Goal: Book appointment/travel/reservation

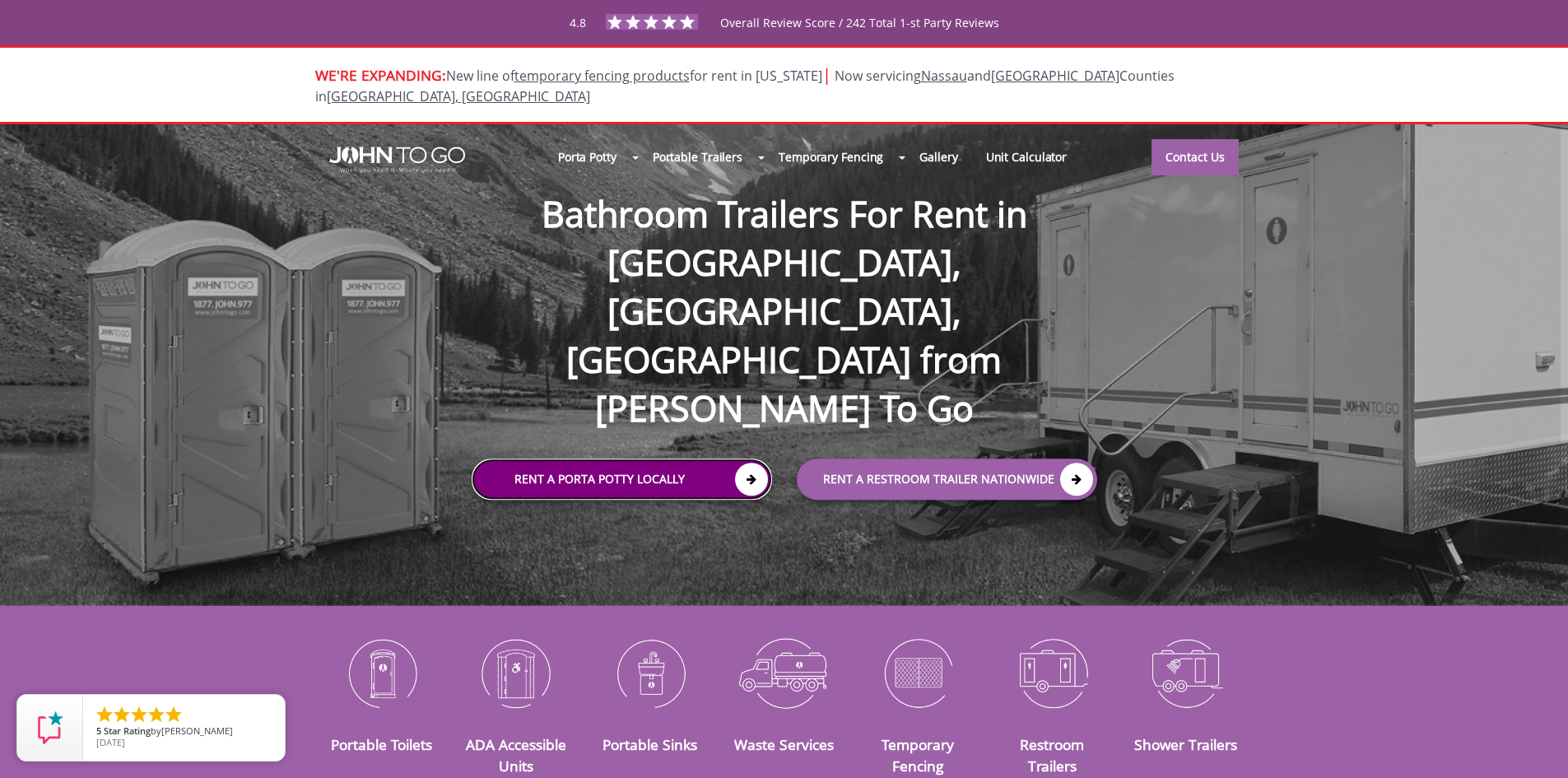
click at [654, 459] on link "Rent a Porta Potty Locally" at bounding box center [622, 479] width 301 height 41
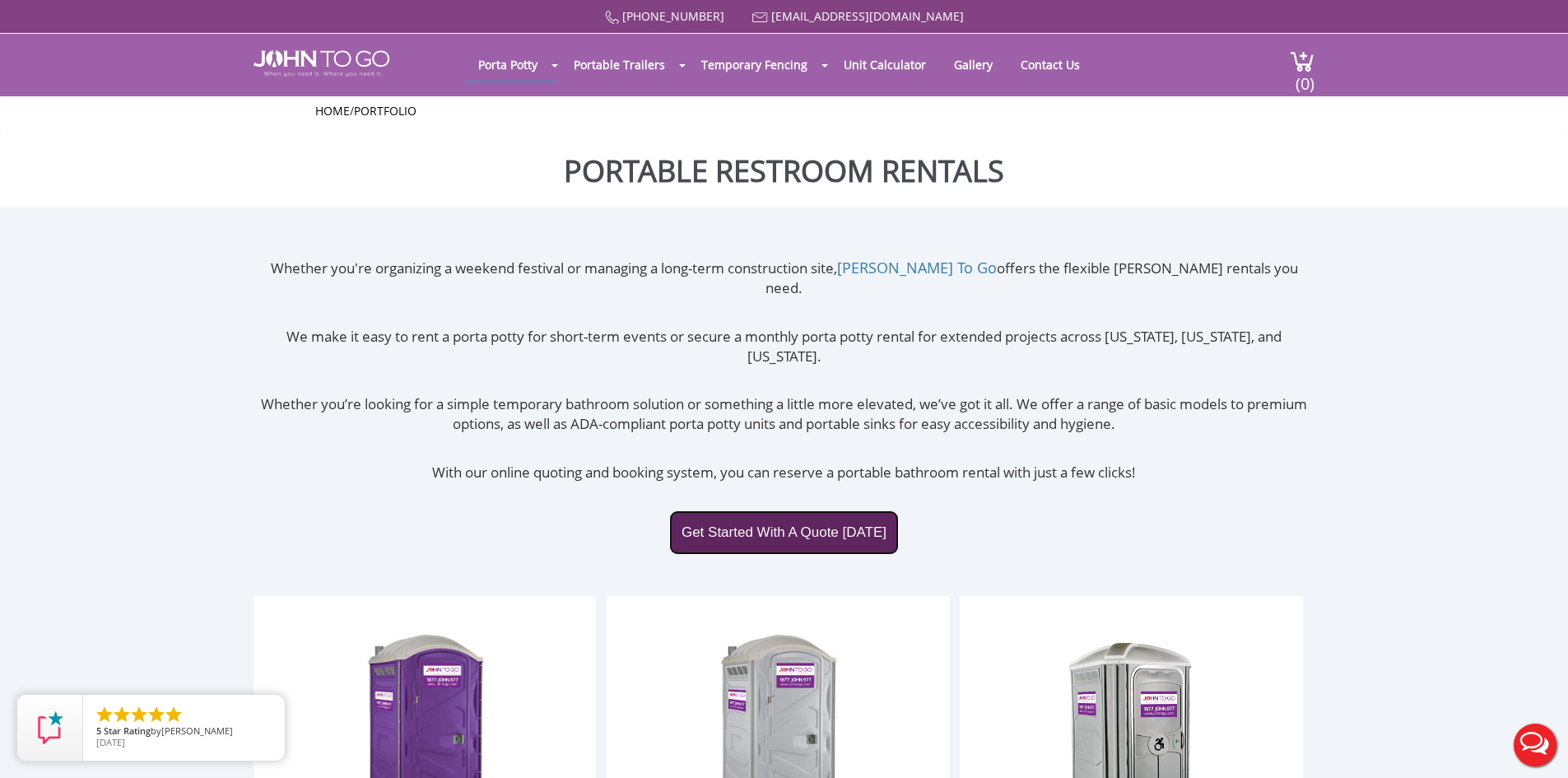
click at [798, 510] on link "Get Started With A Quote Today" at bounding box center [784, 532] width 229 height 44
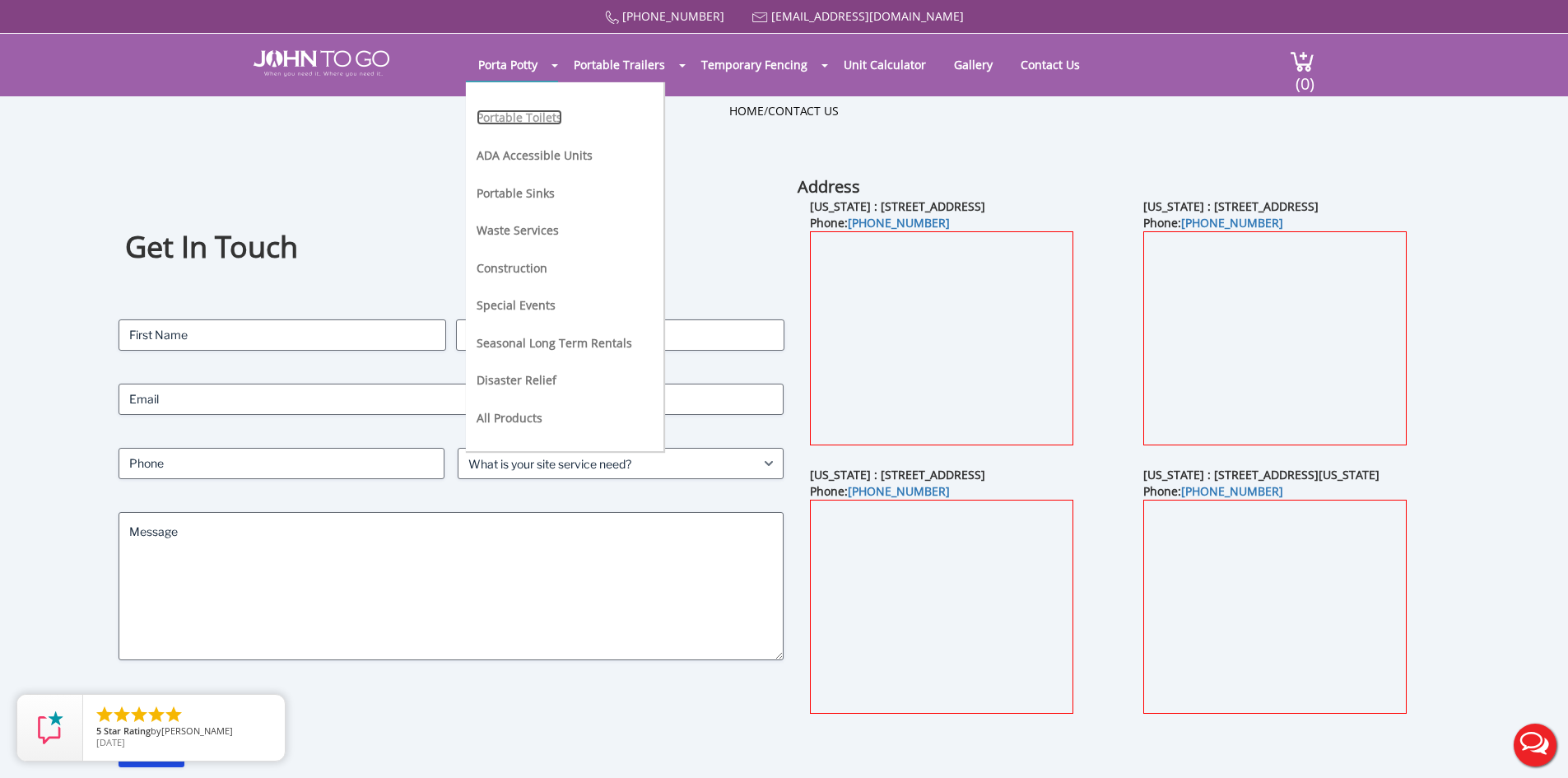
click at [522, 123] on link "Portable Toilets" at bounding box center [519, 117] width 85 height 16
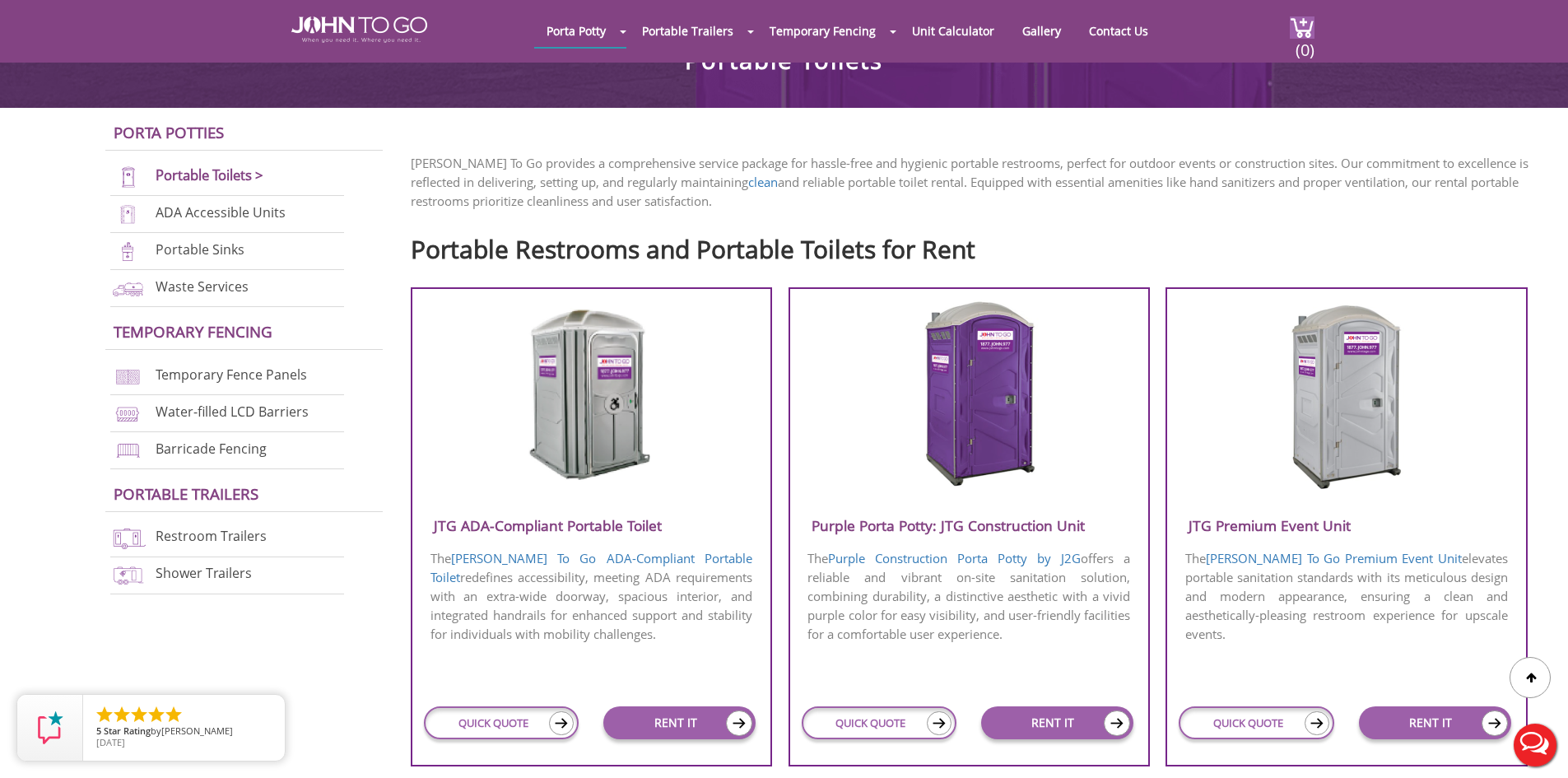
scroll to position [411, 0]
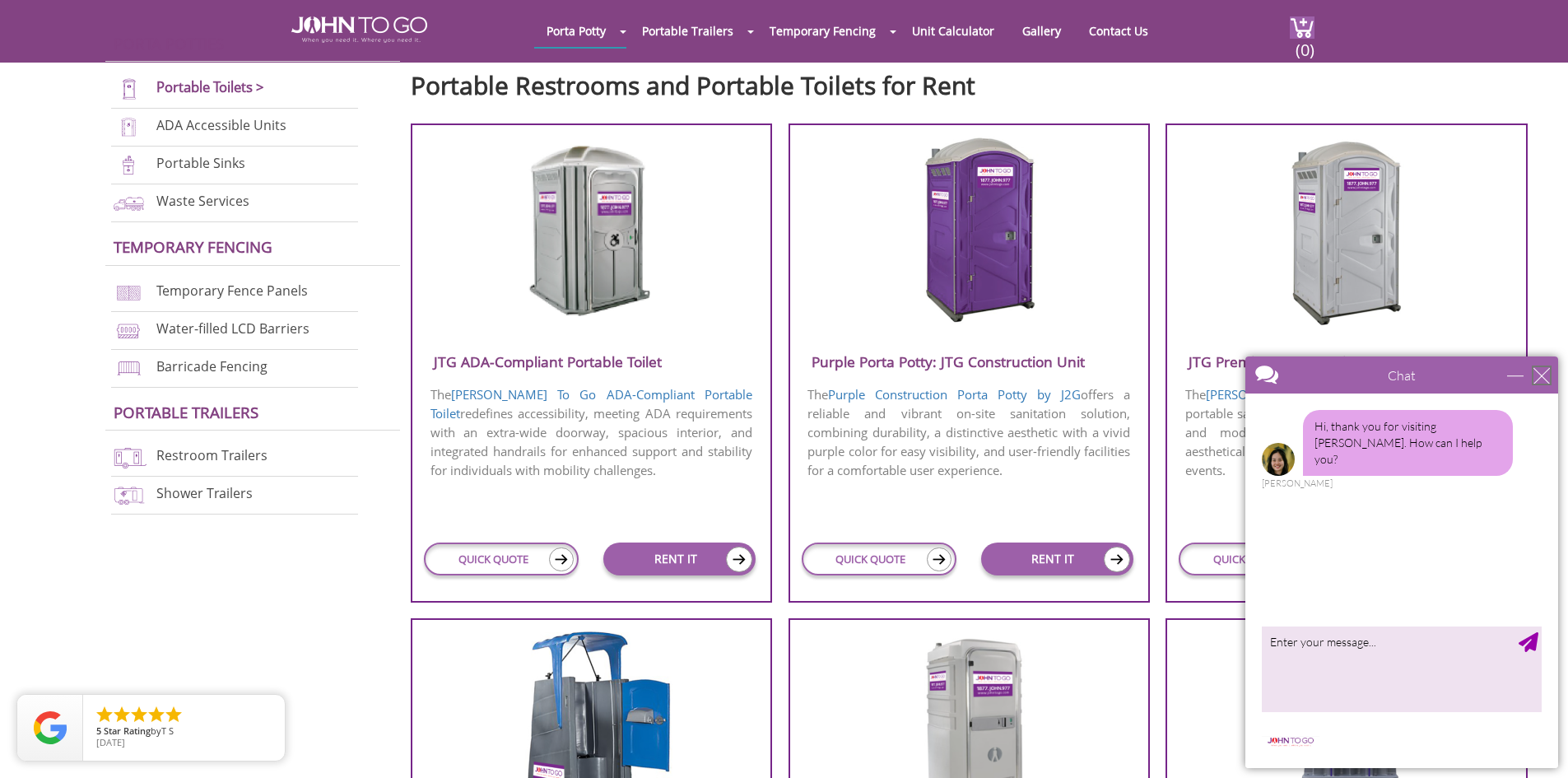
click at [1543, 378] on div "close" at bounding box center [1541, 375] width 17 height 17
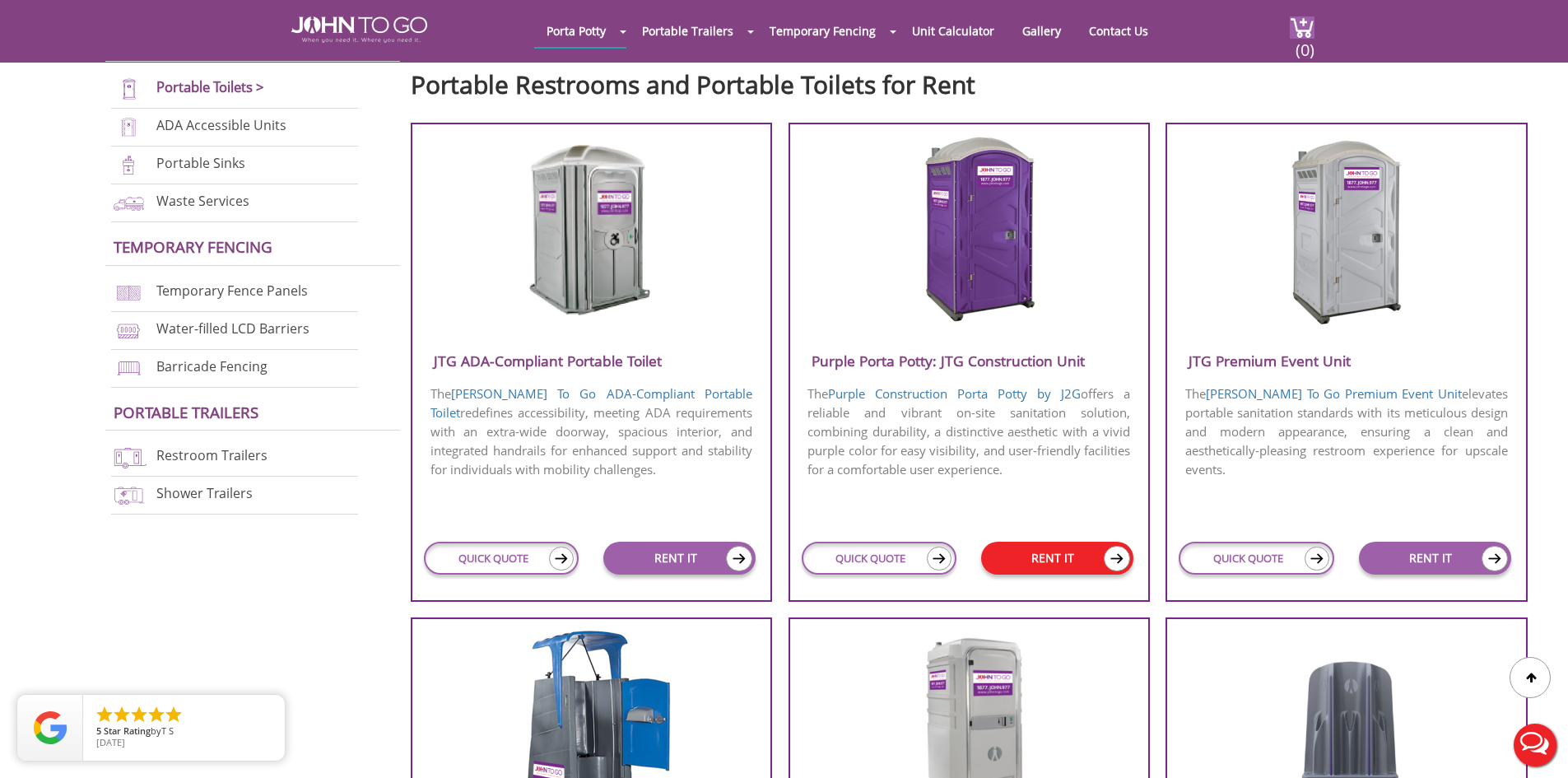
scroll to position [0, 0]
click at [874, 566] on link "QUICK QUOTE" at bounding box center [879, 558] width 155 height 33
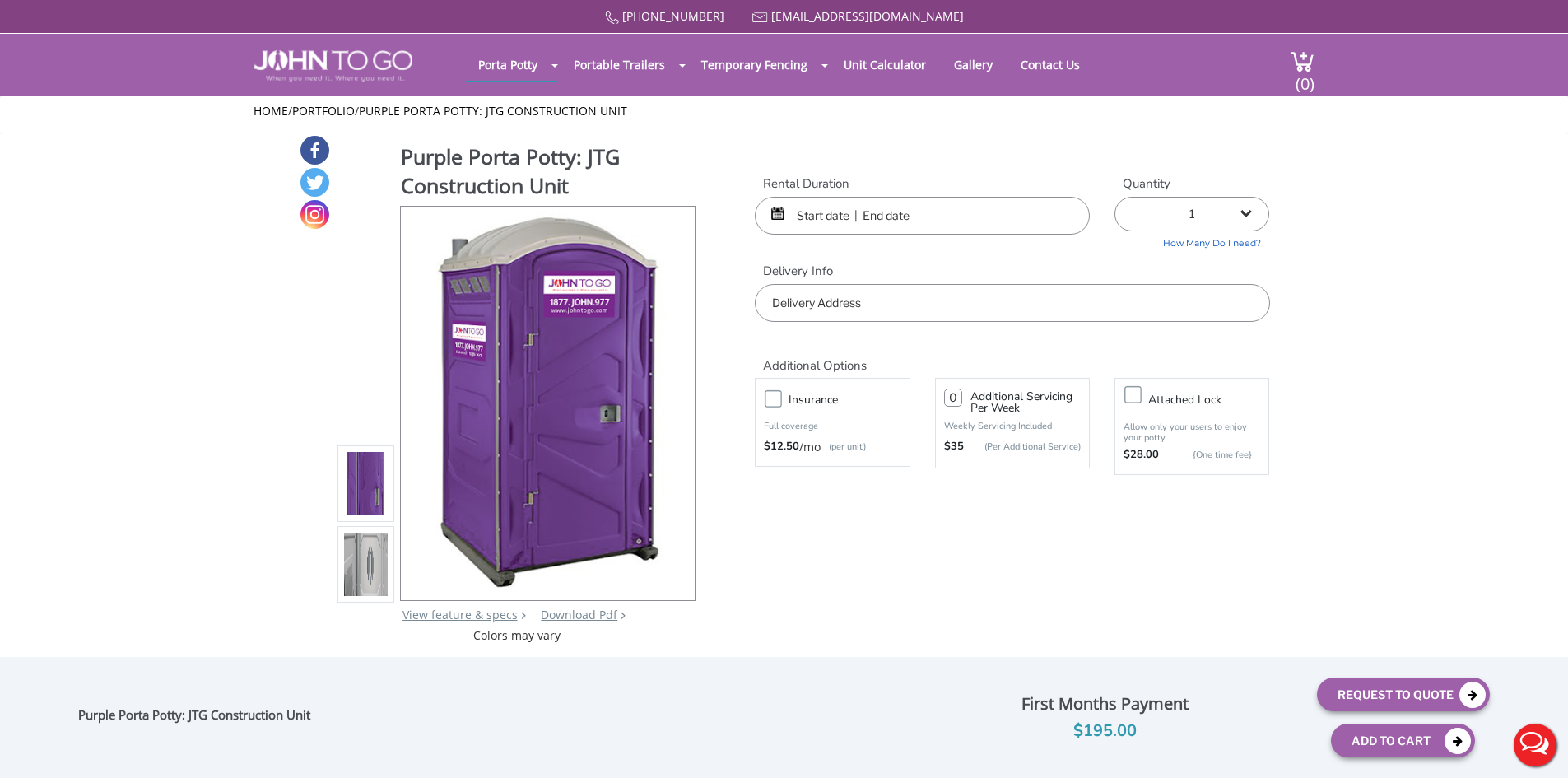
click at [819, 210] on input "text" at bounding box center [921, 216] width 335 height 38
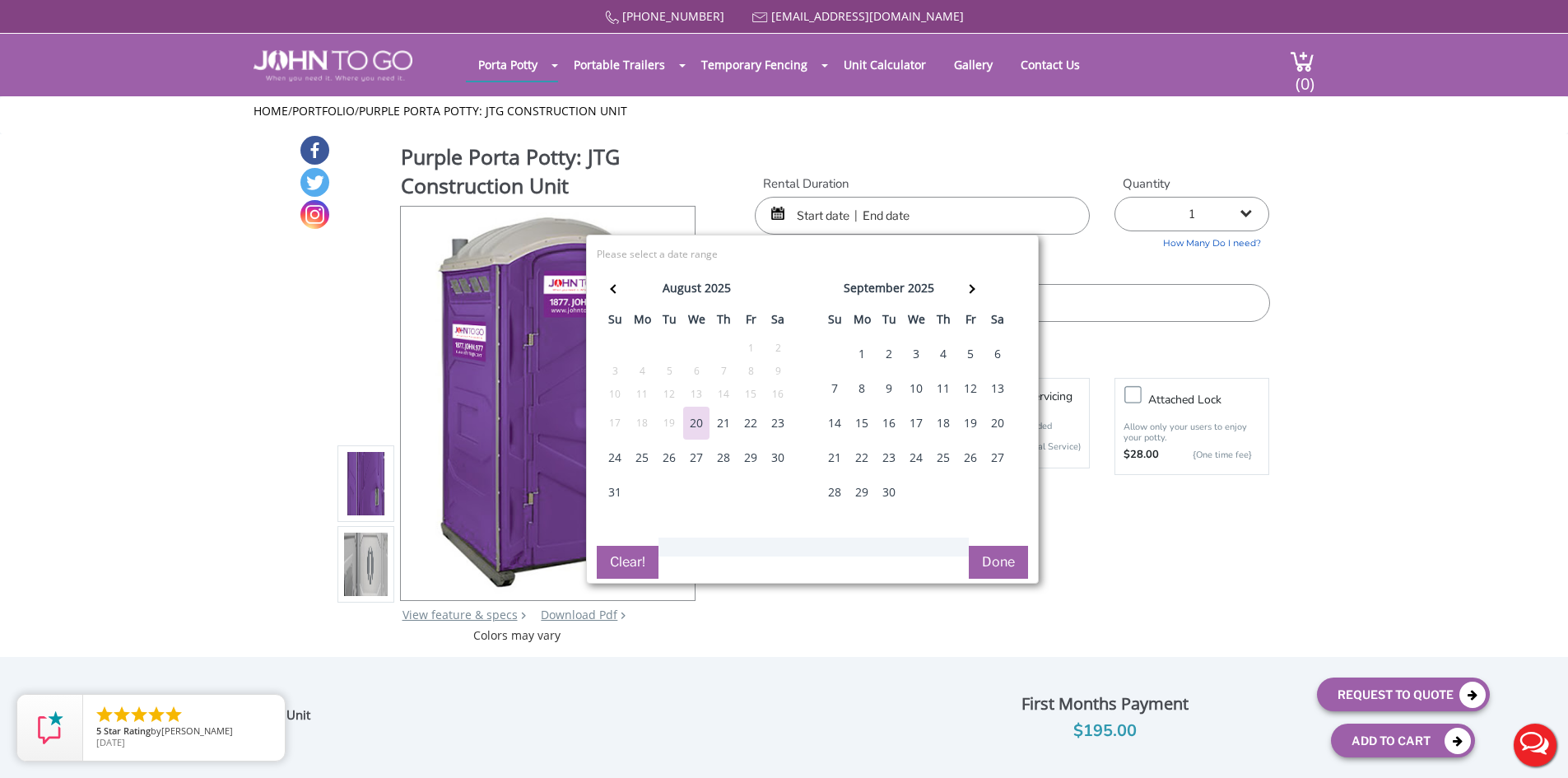
click at [721, 429] on div "21" at bounding box center [723, 423] width 26 height 33
click at [746, 460] on div "29" at bounding box center [750, 457] width 26 height 33
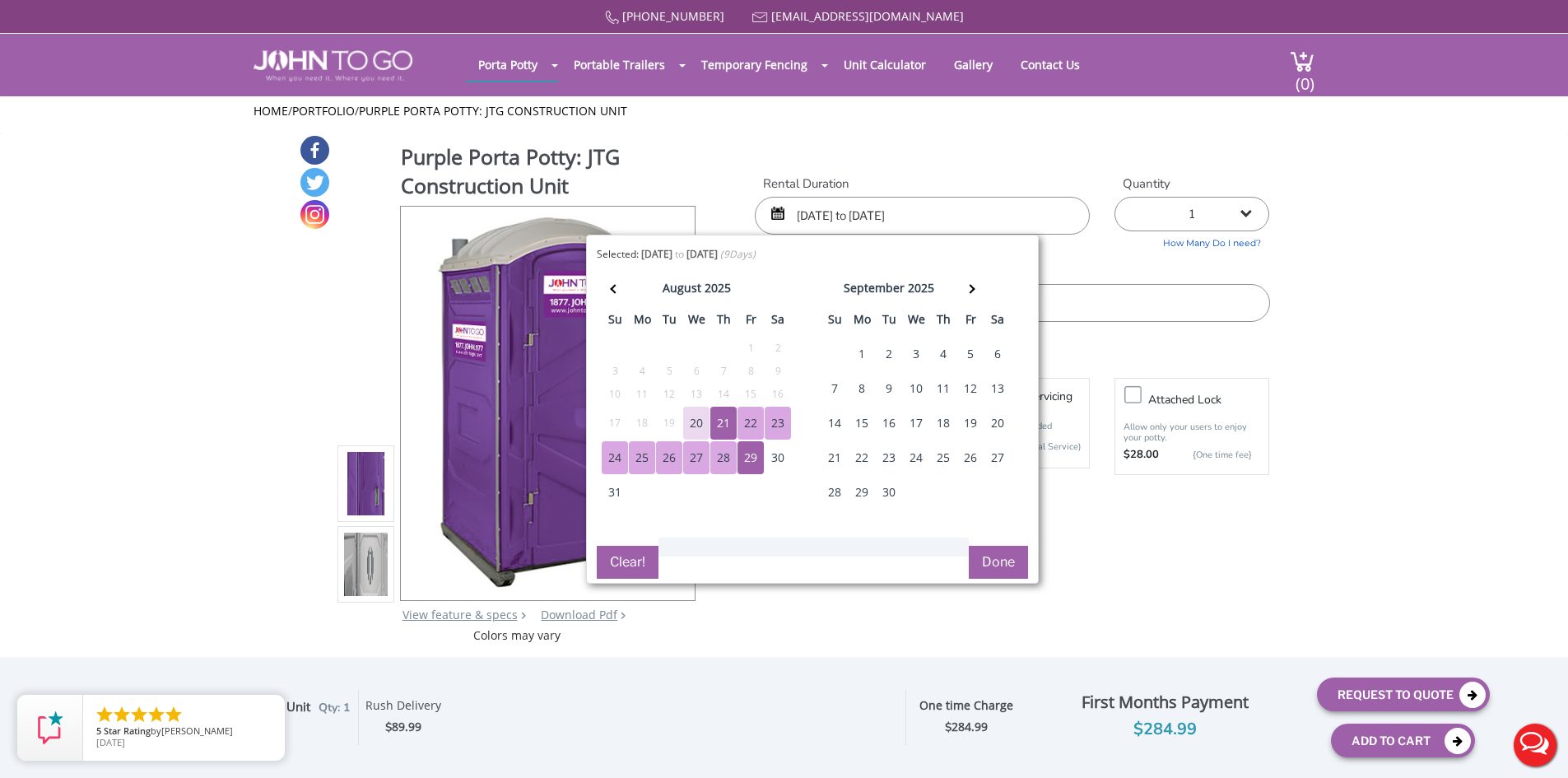
click at [986, 208] on input "08/21/2025 to 08/29/2025" at bounding box center [921, 216] width 335 height 38
click at [864, 350] on div "1" at bounding box center [861, 354] width 26 height 33
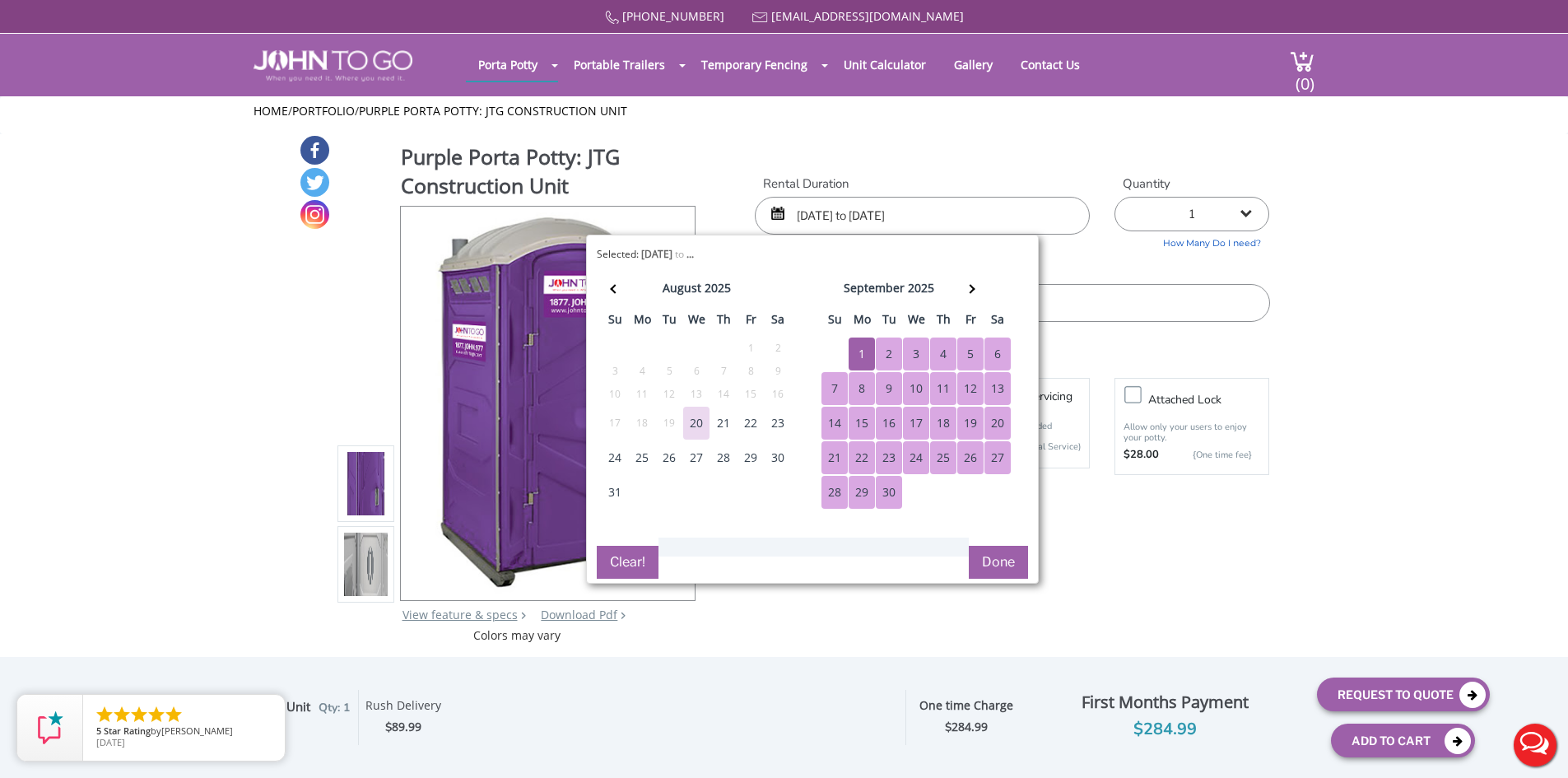
click at [900, 507] on div "30" at bounding box center [888, 492] width 26 height 33
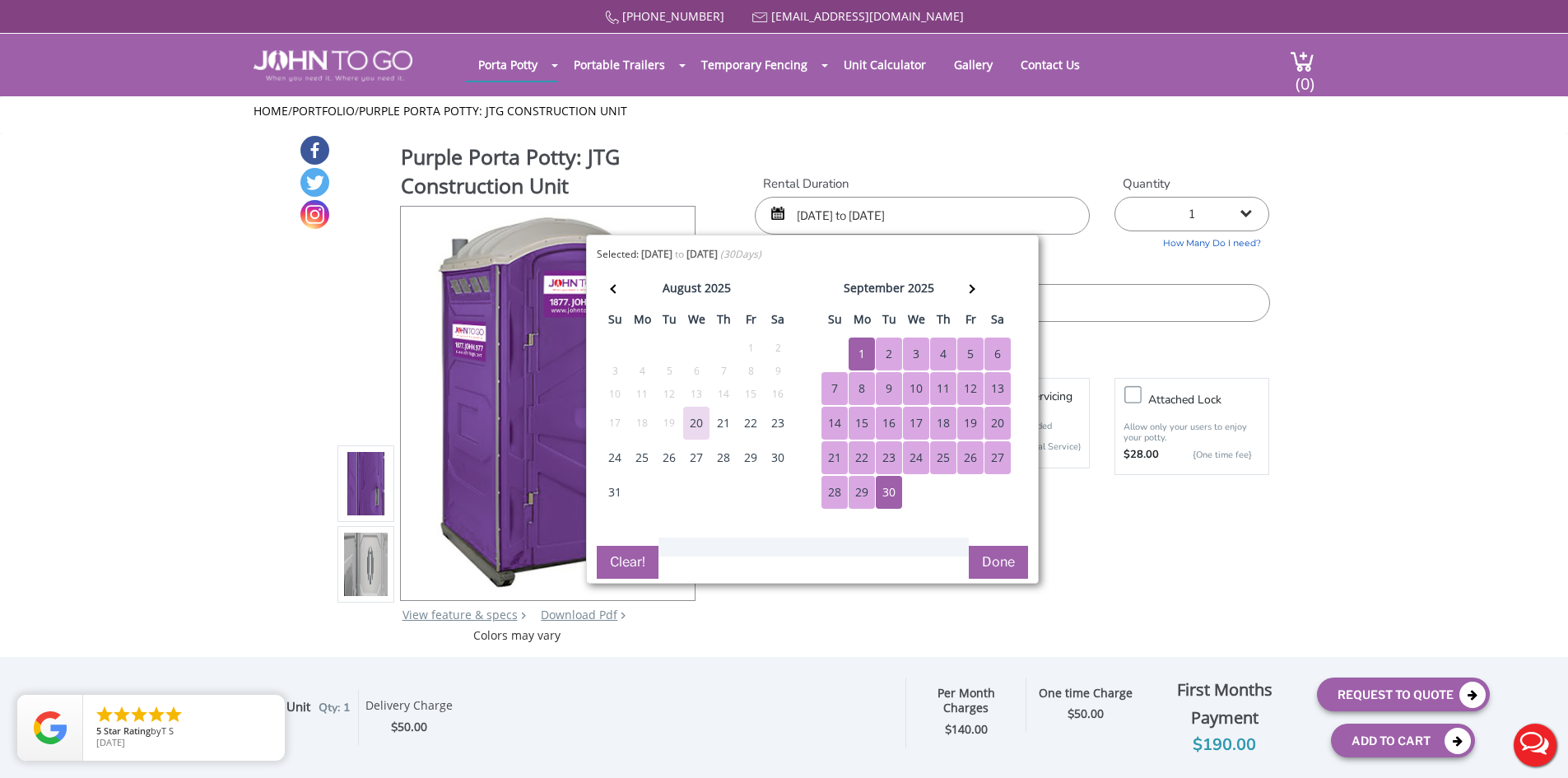
click at [993, 563] on button "Done" at bounding box center [998, 562] width 59 height 33
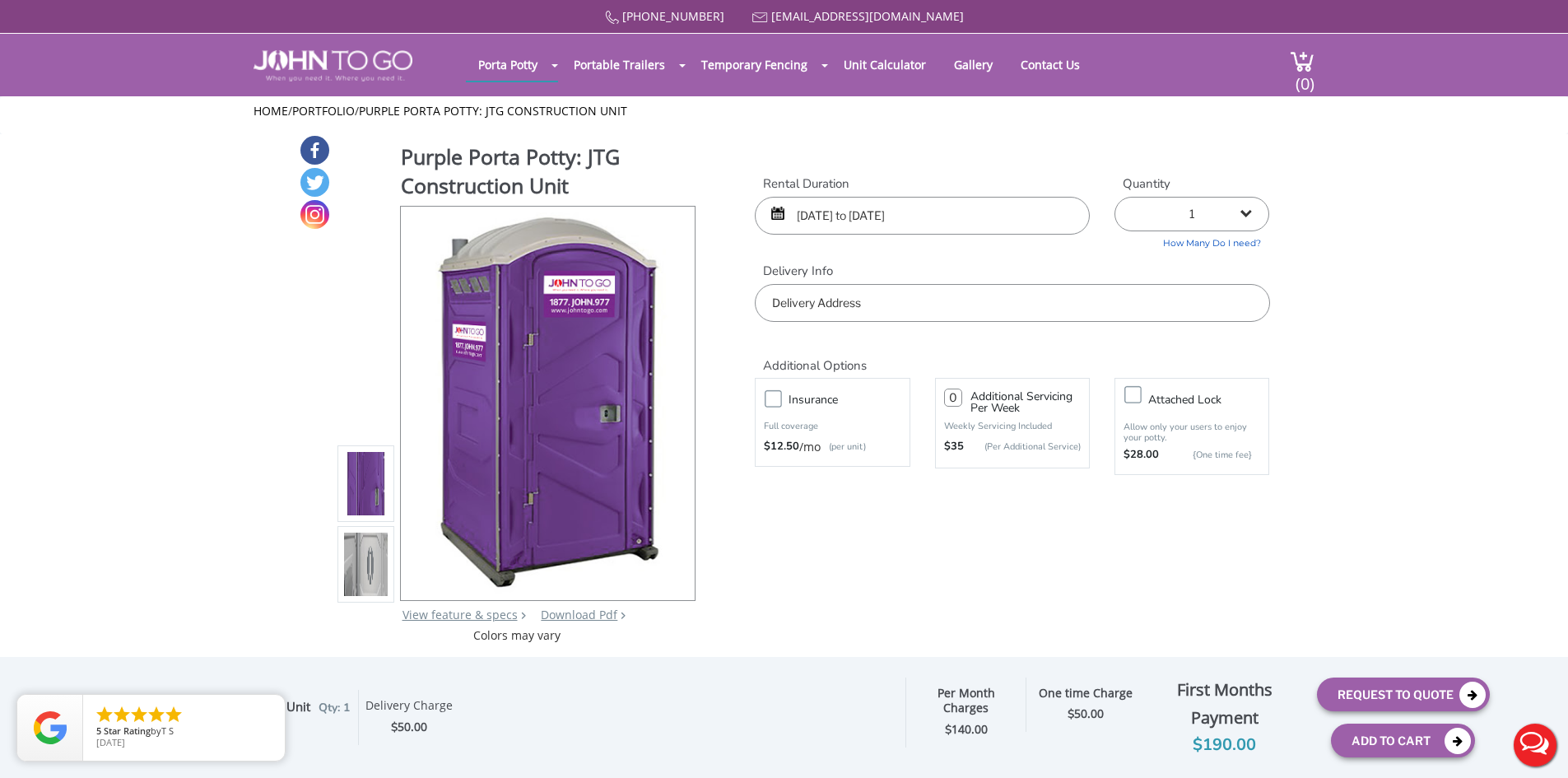
click at [976, 216] on input "09/01/2025 to 09/30/2025" at bounding box center [921, 216] width 335 height 38
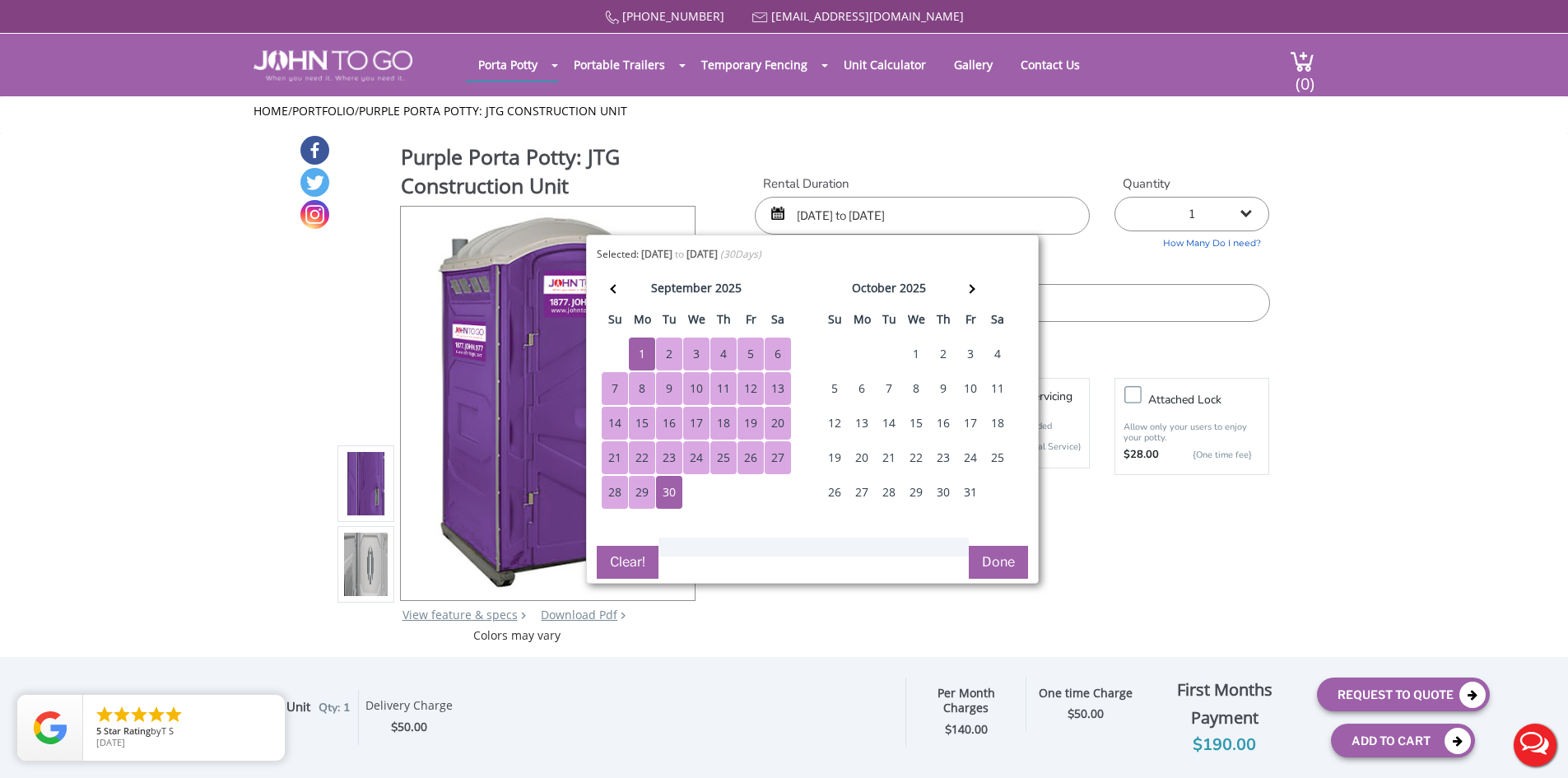
click at [641, 355] on div "1" at bounding box center [641, 354] width 26 height 33
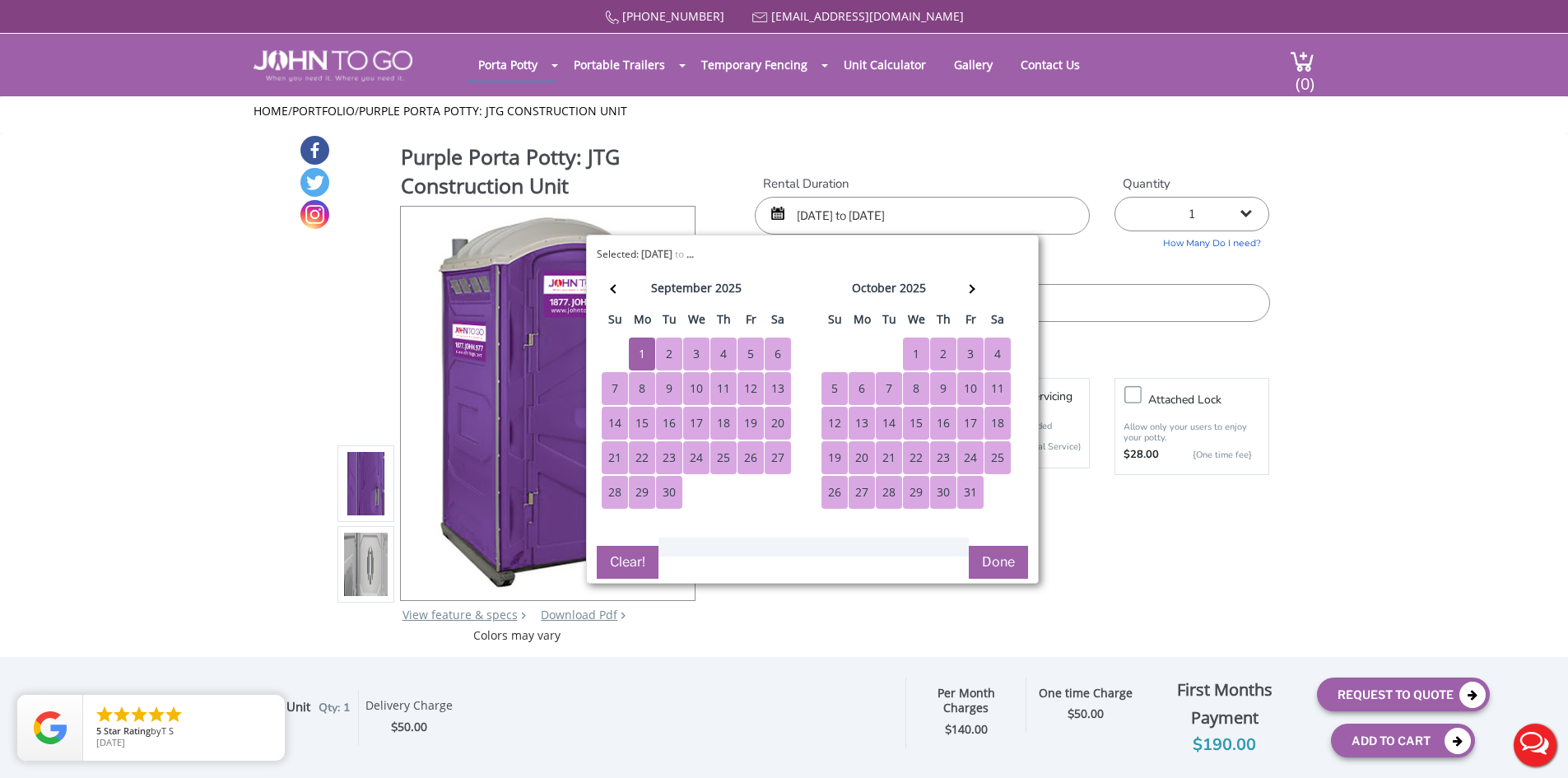
click at [965, 498] on div "31" at bounding box center [970, 492] width 26 height 33
type input "09/01/2025 to 10/31/2025"
click at [1010, 576] on button "Done" at bounding box center [998, 562] width 59 height 33
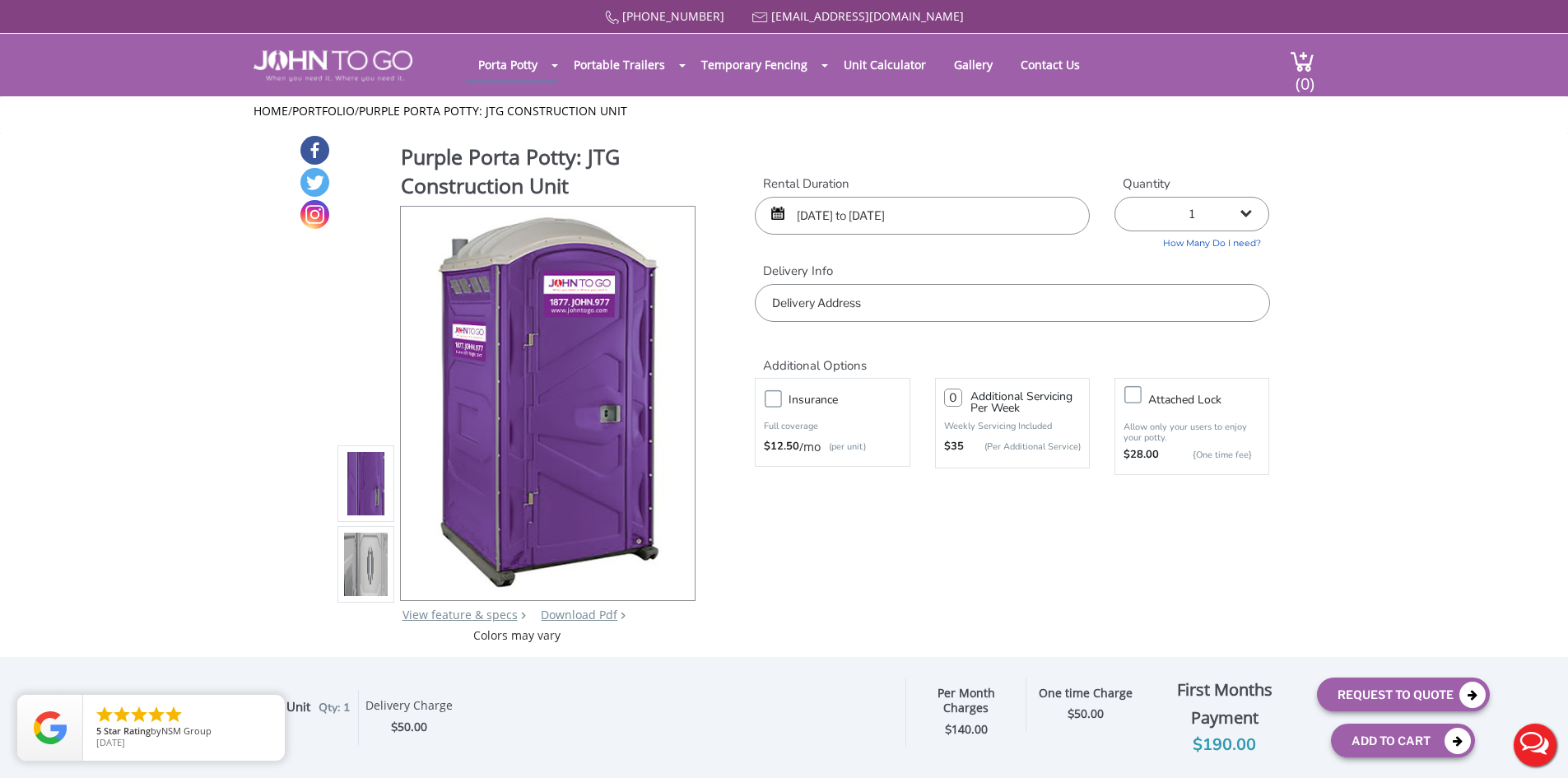
click at [886, 309] on input "text" at bounding box center [1012, 303] width 515 height 38
paste input "35 Fayette Avenue, Jersey City, 07306"
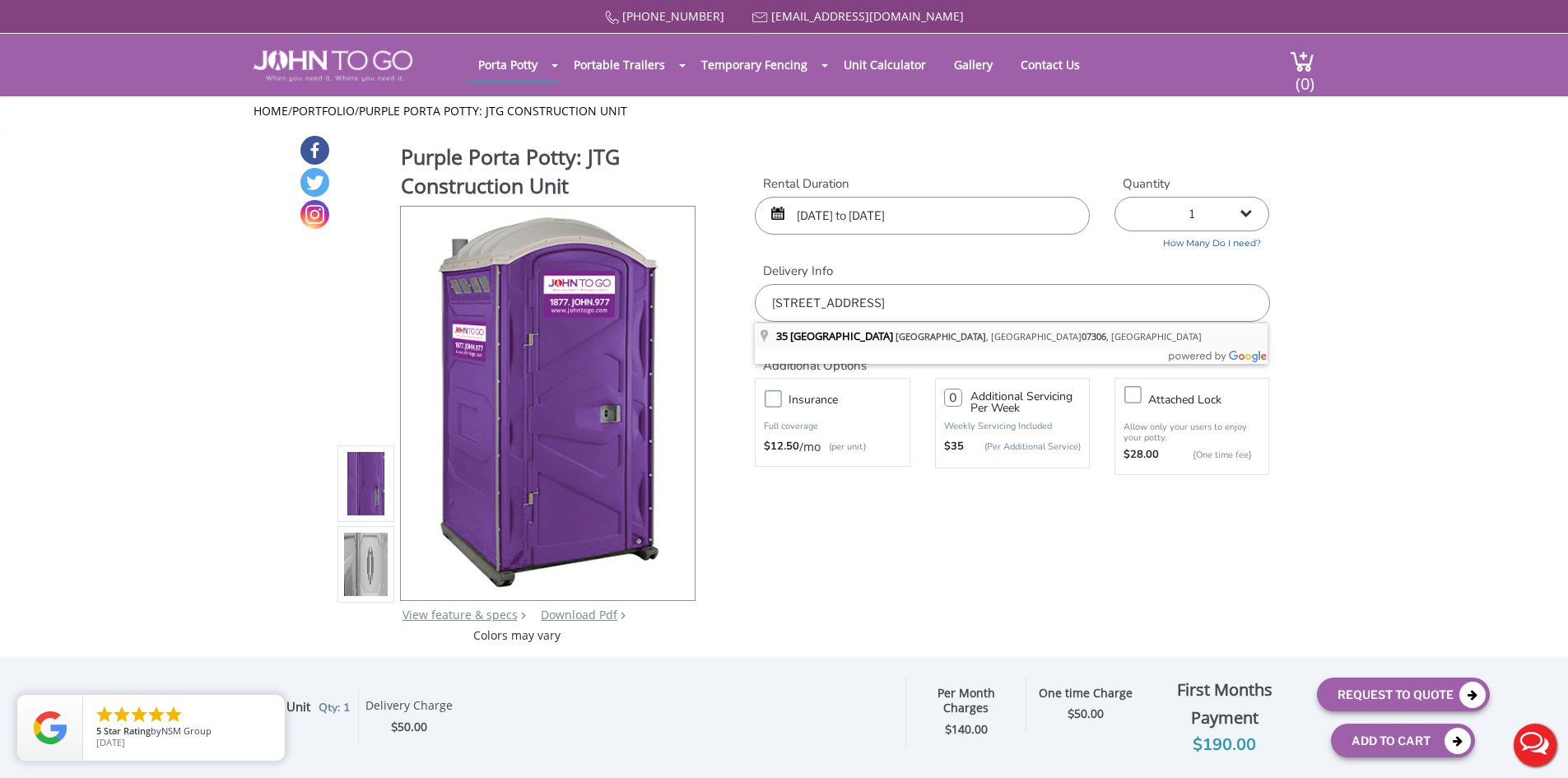
type input "35 Fayette Avenue, Jersey City, NJ 07306, USA"
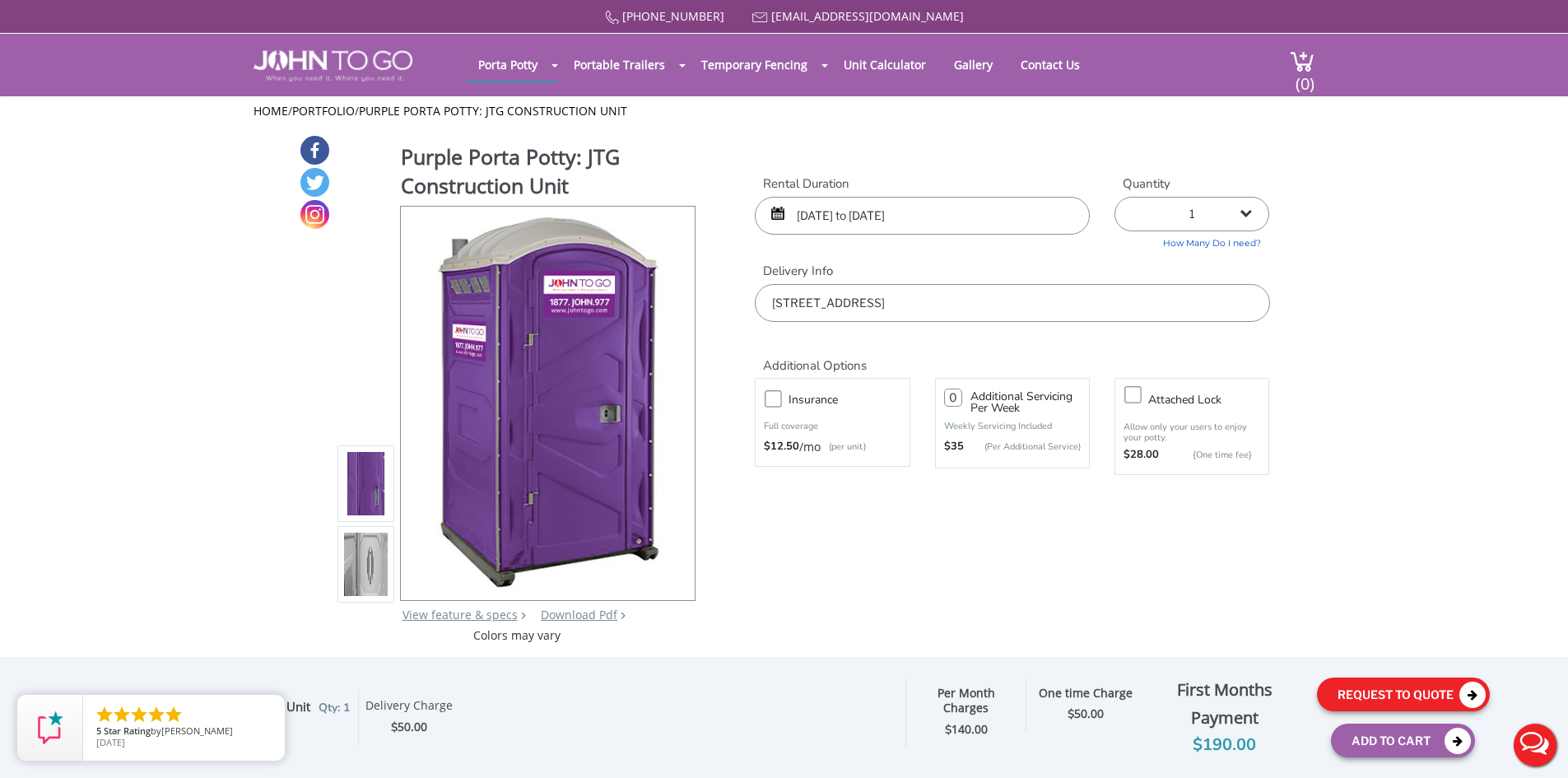
click at [1405, 697] on button "Request To Quote" at bounding box center [1403, 694] width 173 height 34
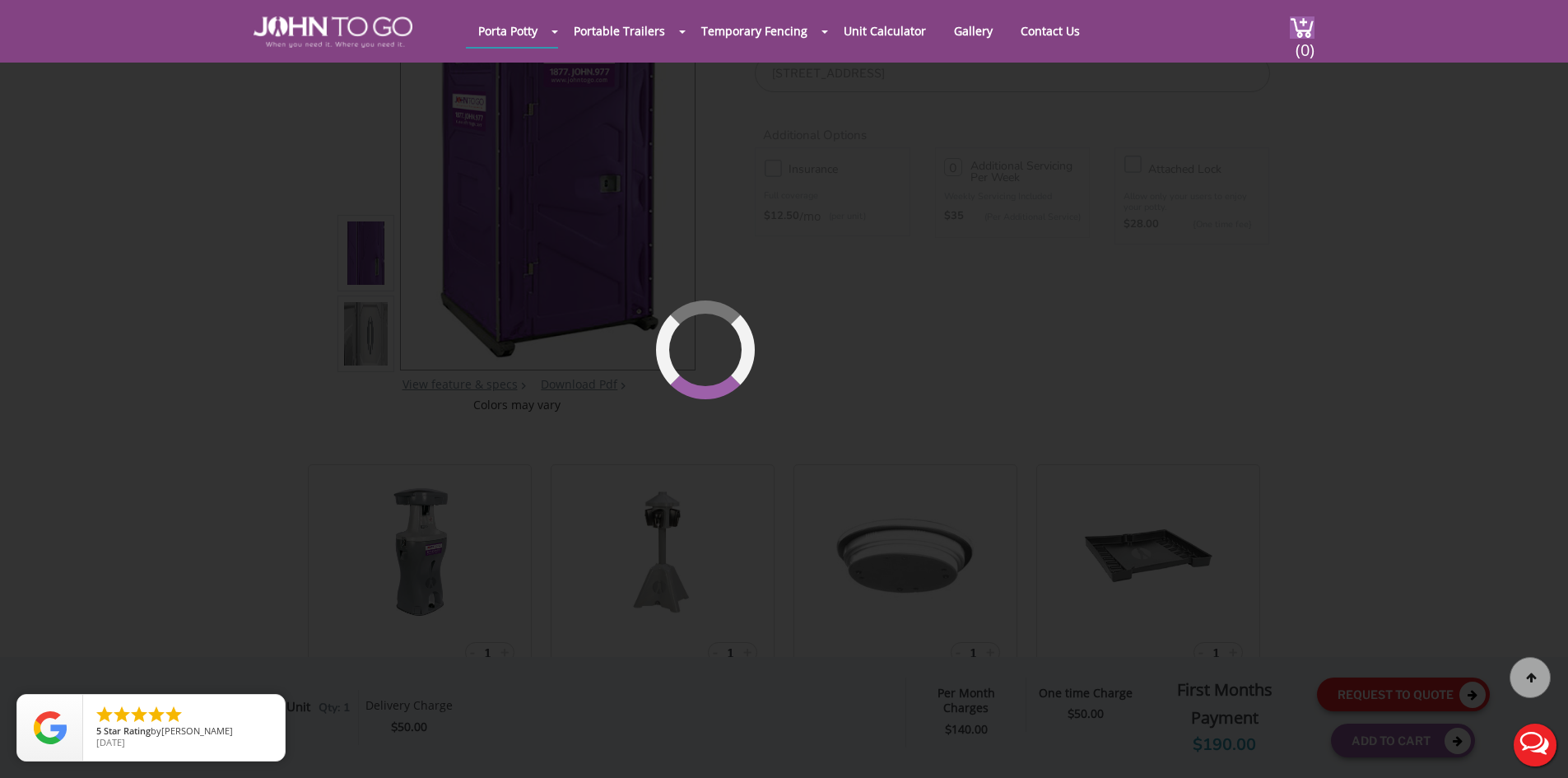
scroll to position [176, 0]
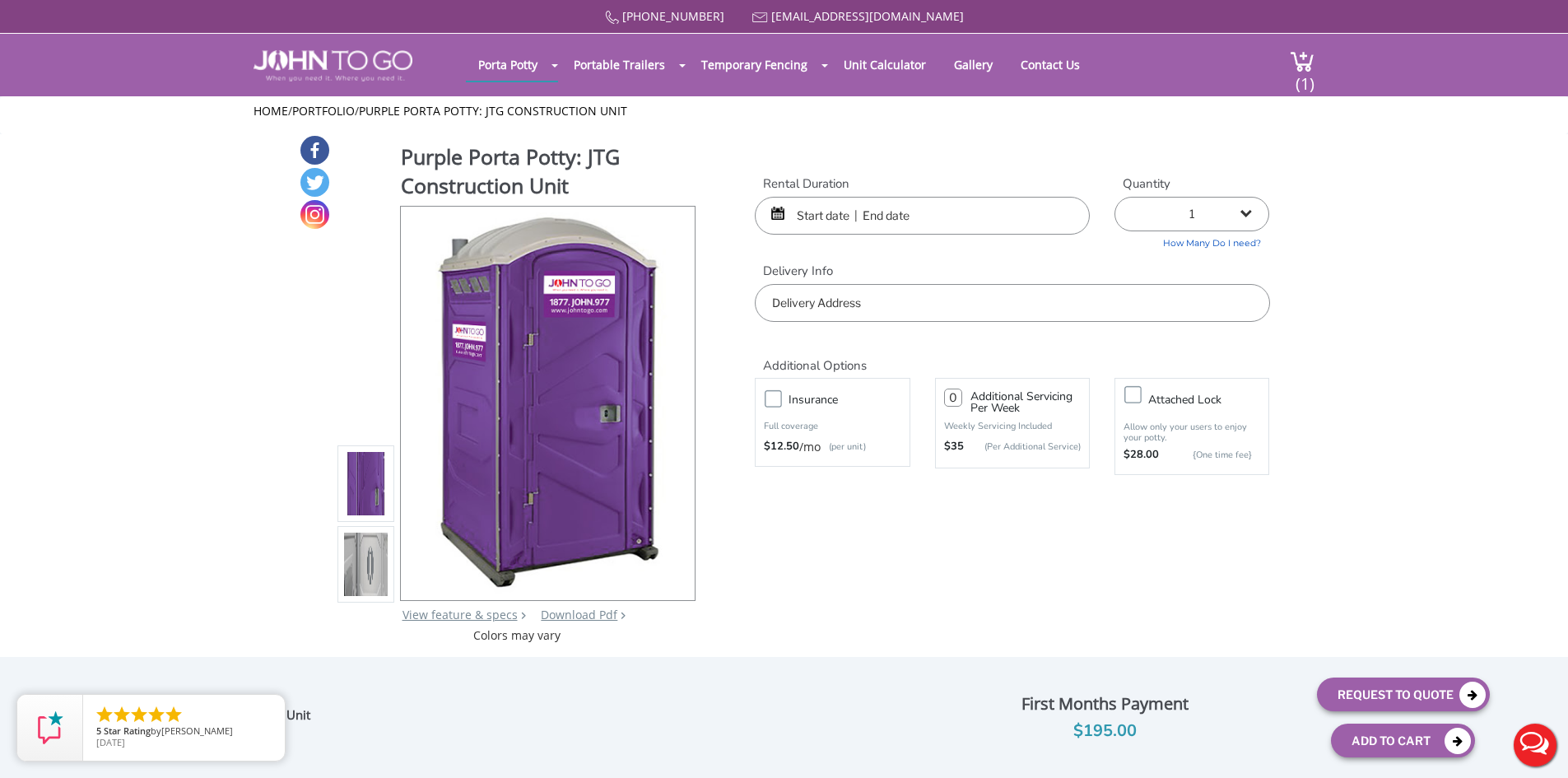
click at [821, 221] on input "text" at bounding box center [921, 216] width 335 height 38
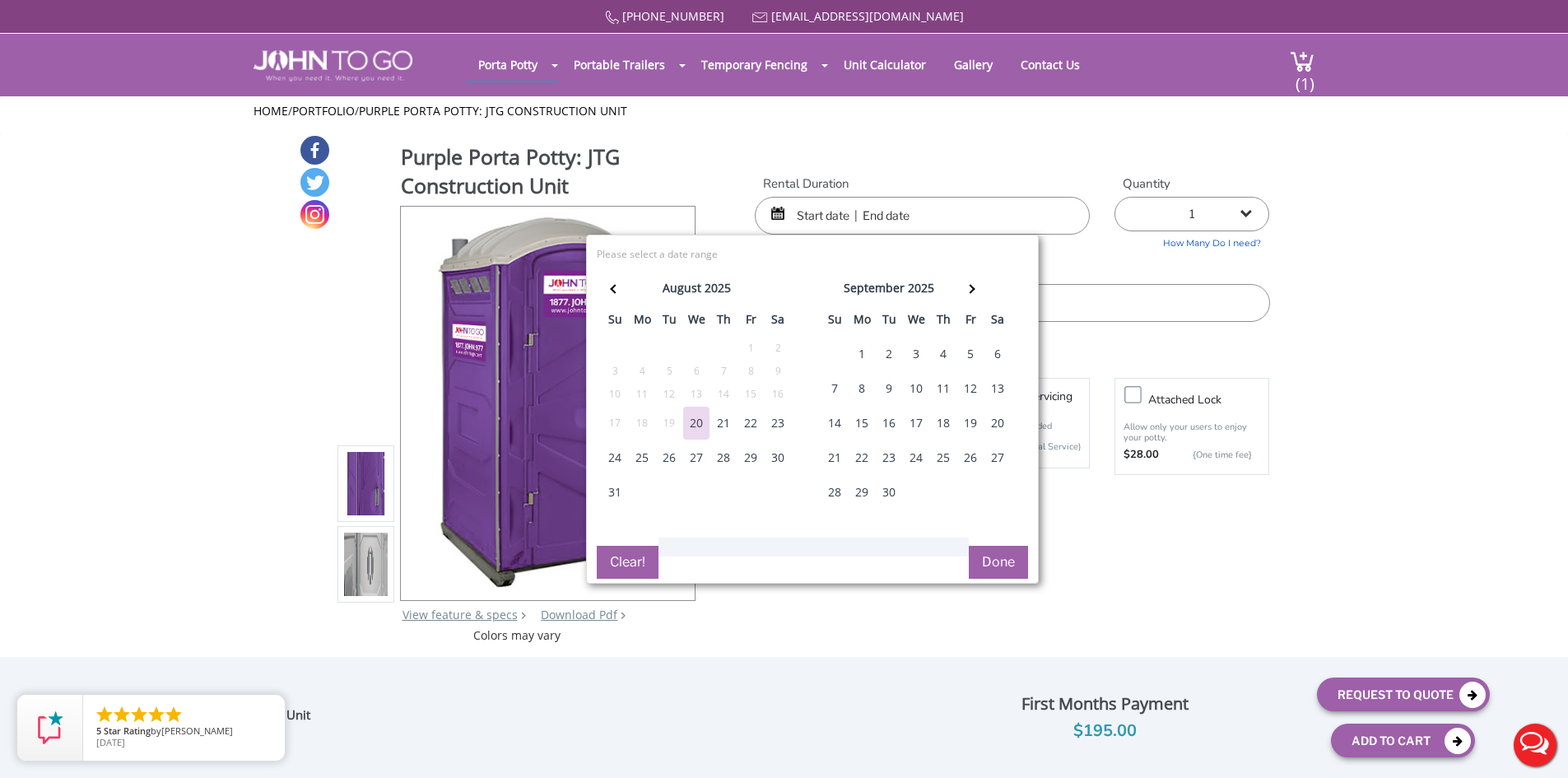
click at [862, 351] on div "1" at bounding box center [861, 354] width 26 height 33
click at [977, 283] on th at bounding box center [970, 290] width 27 height 33
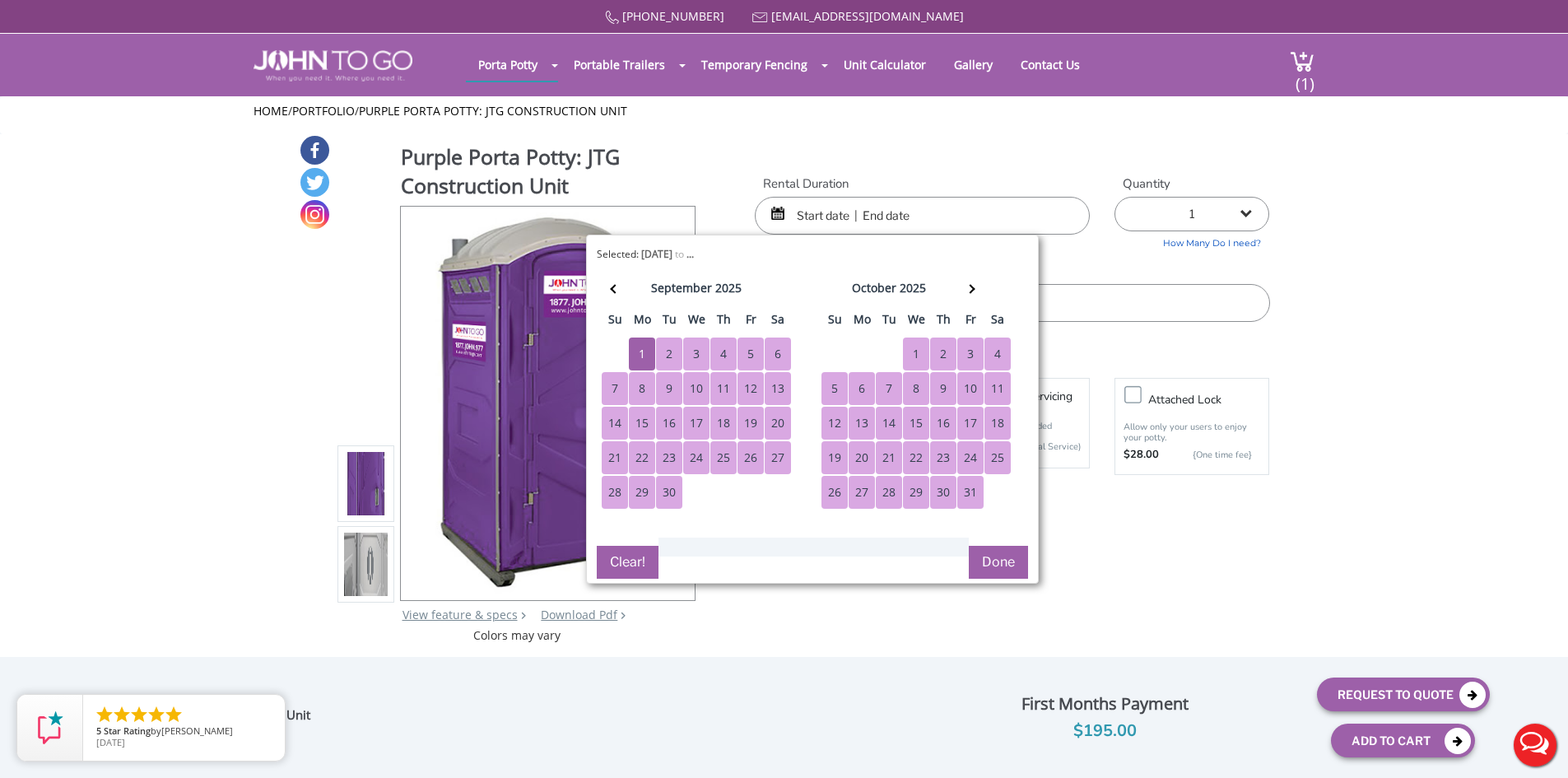
click at [978, 500] on div "31" at bounding box center [970, 492] width 26 height 33
type input "09/01/2025 to 10/31/2025"
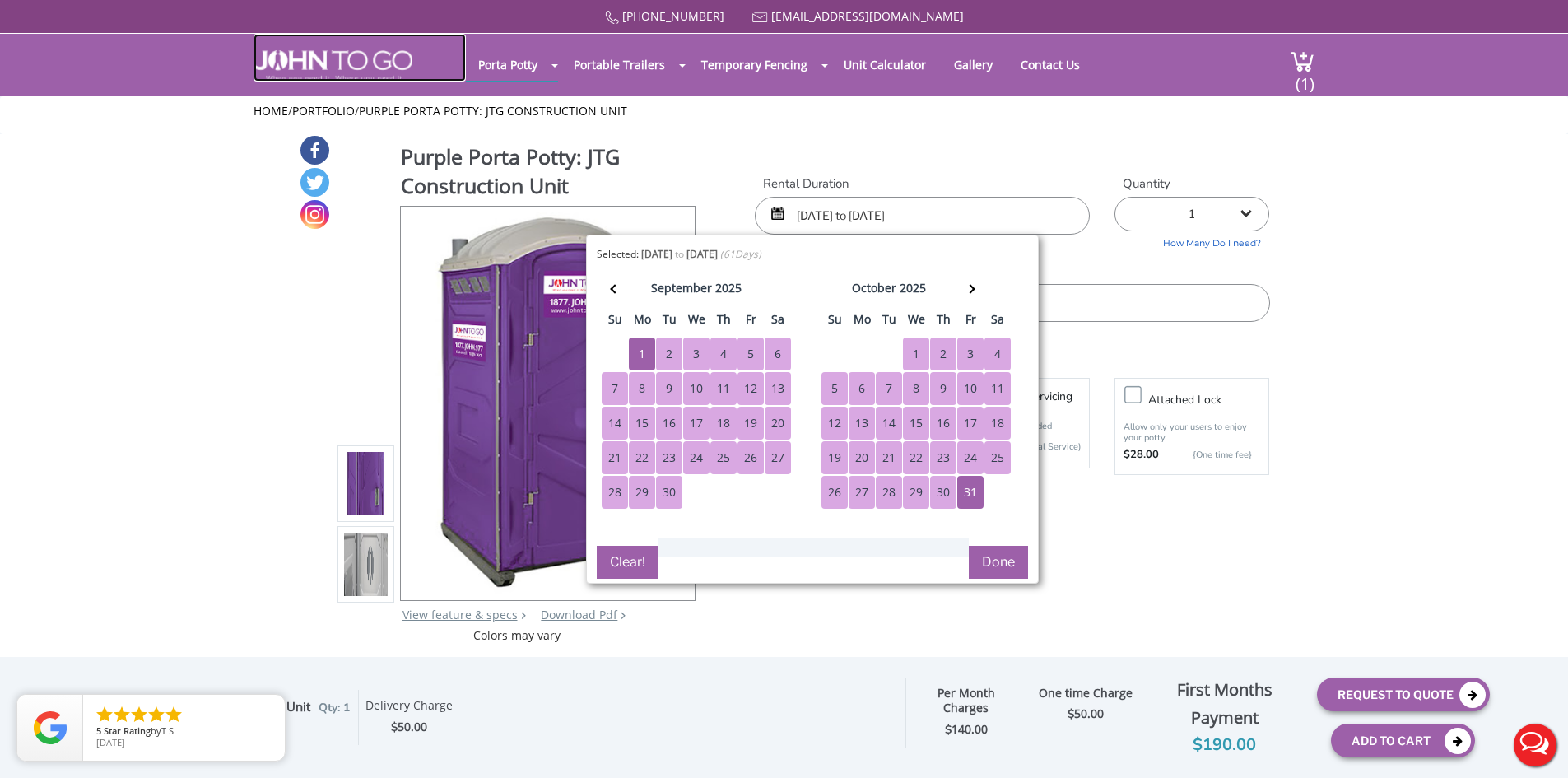
click at [316, 65] on img at bounding box center [333, 66] width 159 height 31
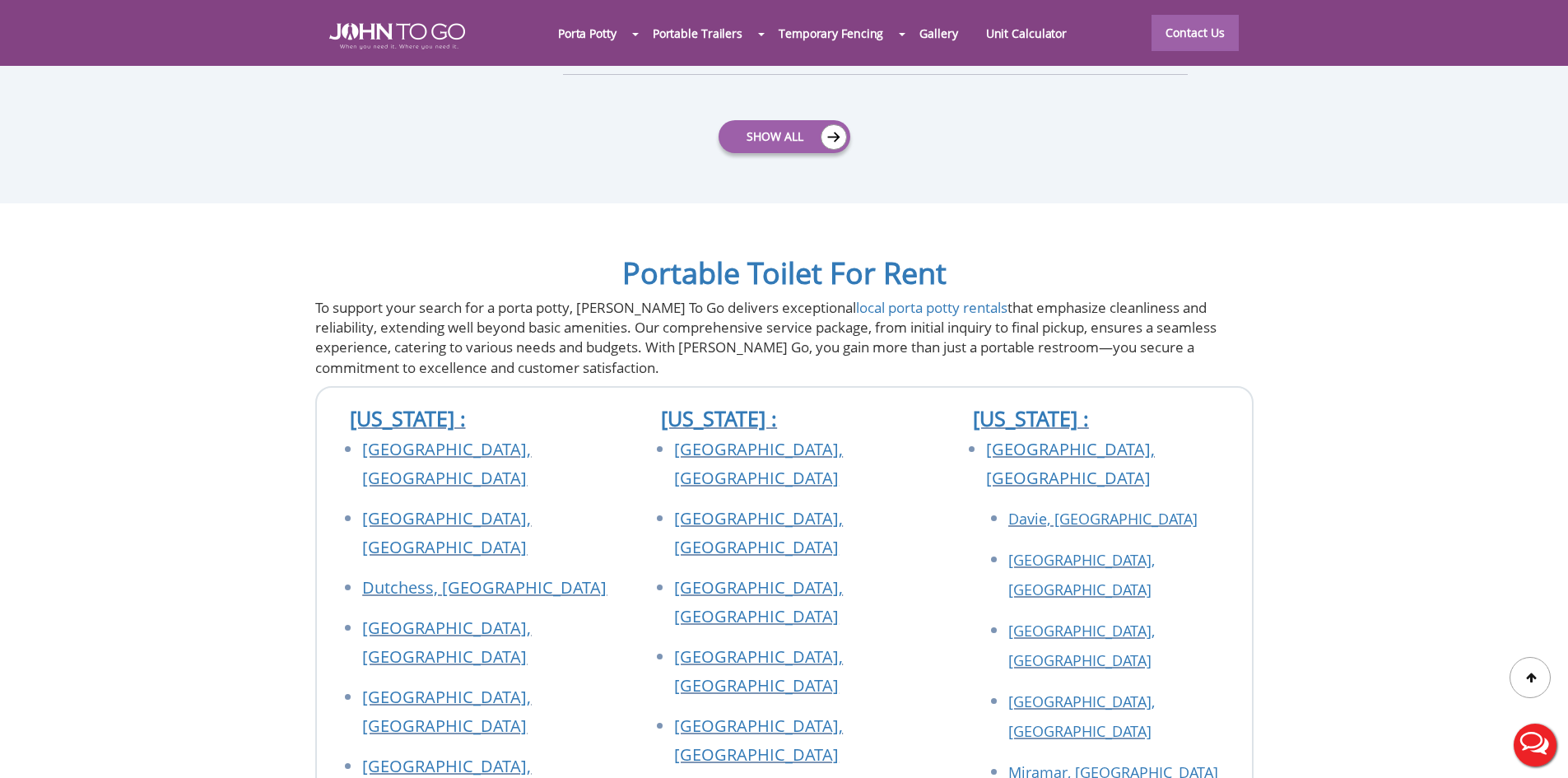
scroll to position [7338, 0]
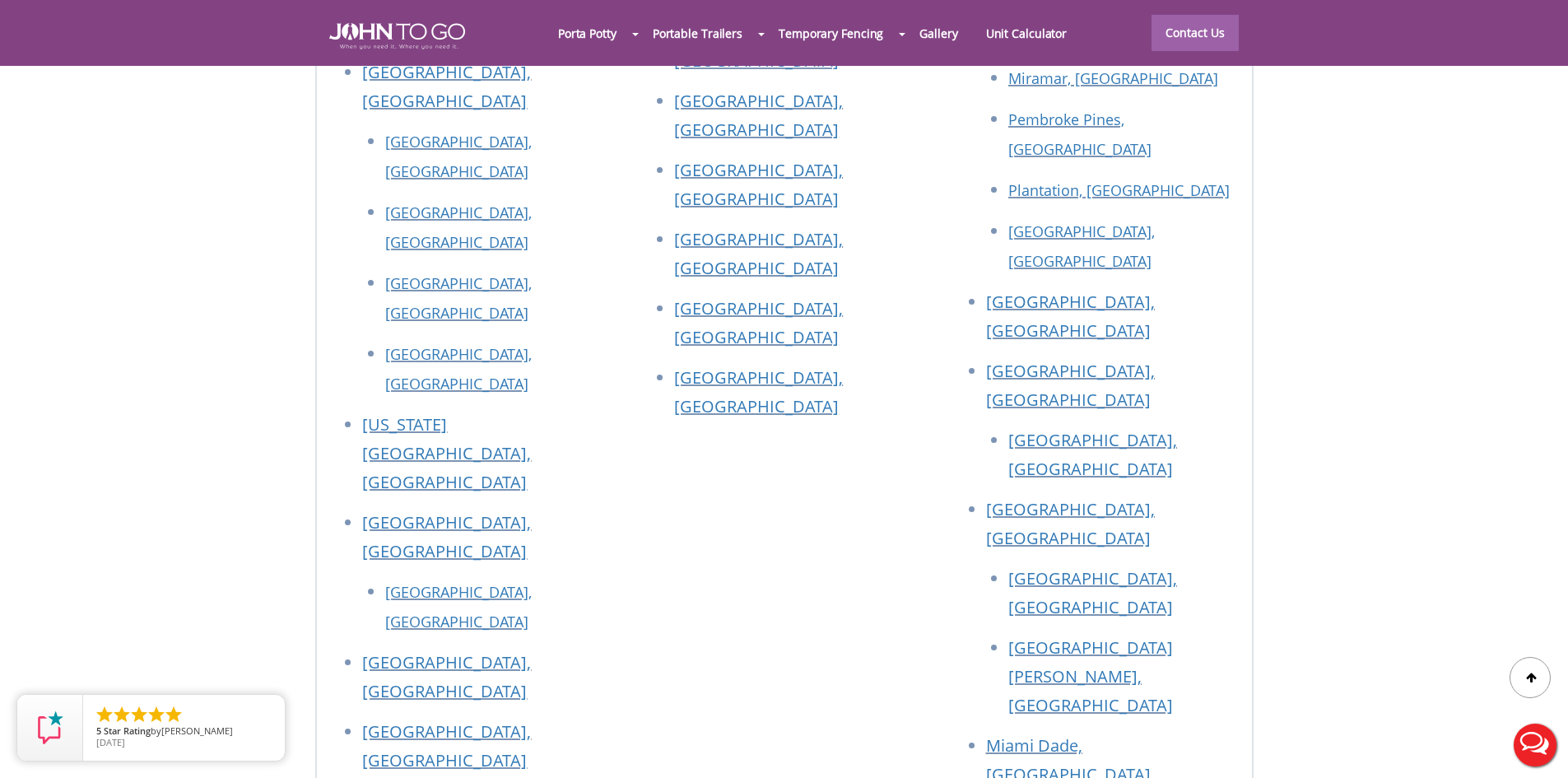
click at [127, 418] on section "Portable Toilet For Rent To support your search for a porta potty, [PERSON_NAME…" at bounding box center [784, 741] width 1568 height 2429
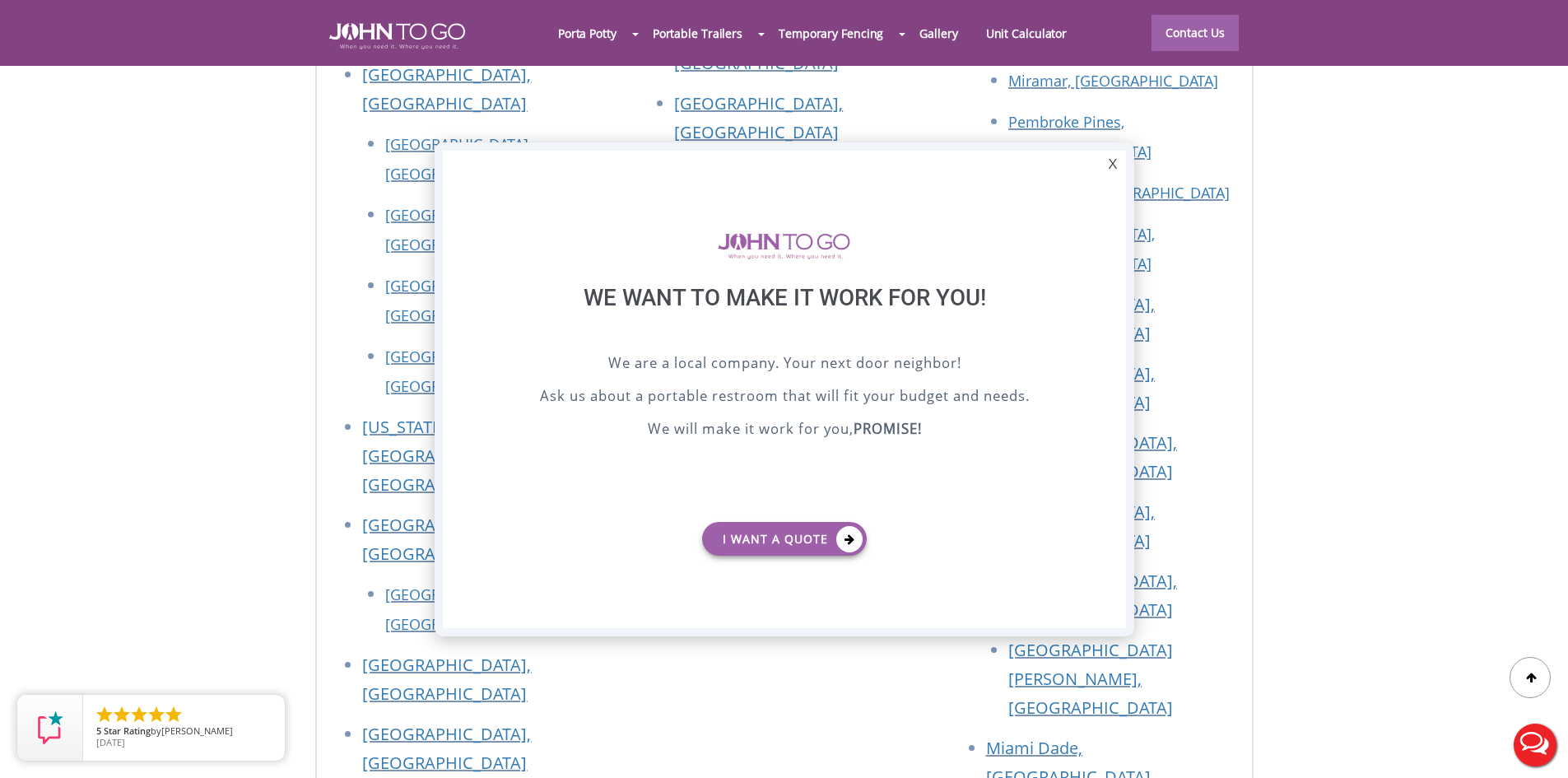
scroll to position [0, 0]
click at [1113, 165] on div "X" at bounding box center [1112, 164] width 25 height 28
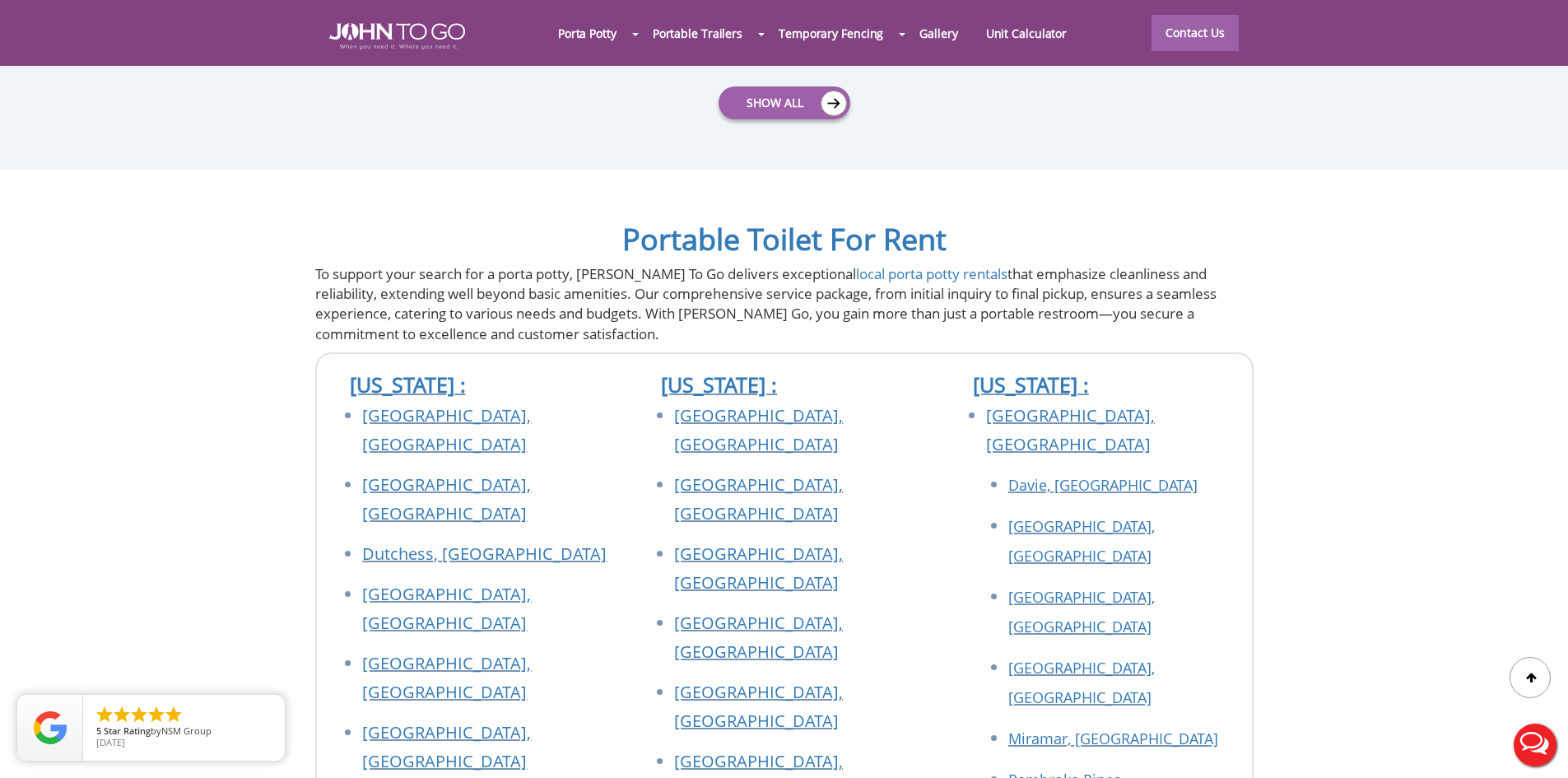
scroll to position [5755, 0]
